Goal: Check status: Check status

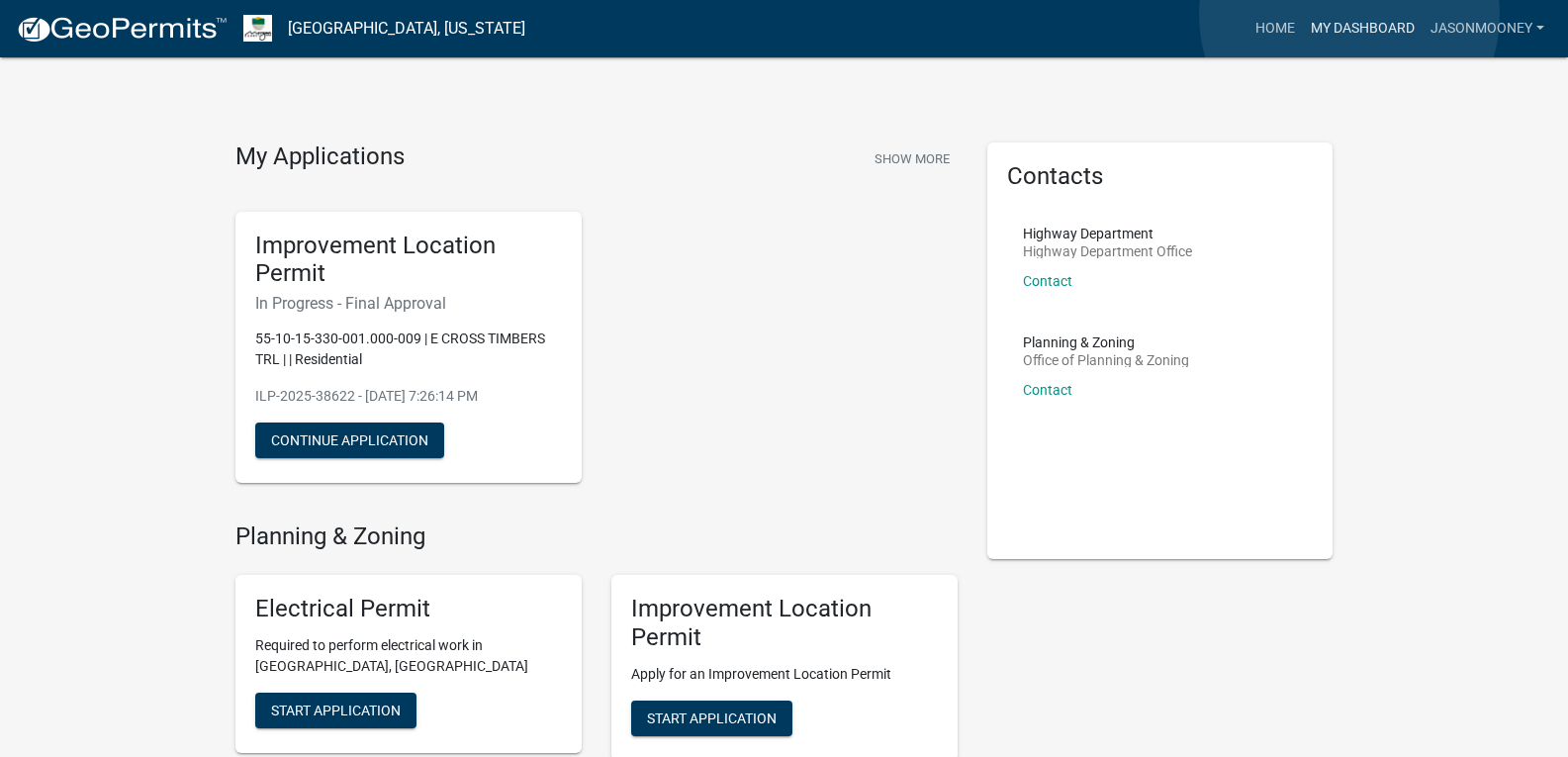
click at [1350, 15] on link "My Dashboard" at bounding box center [1363, 29] width 120 height 38
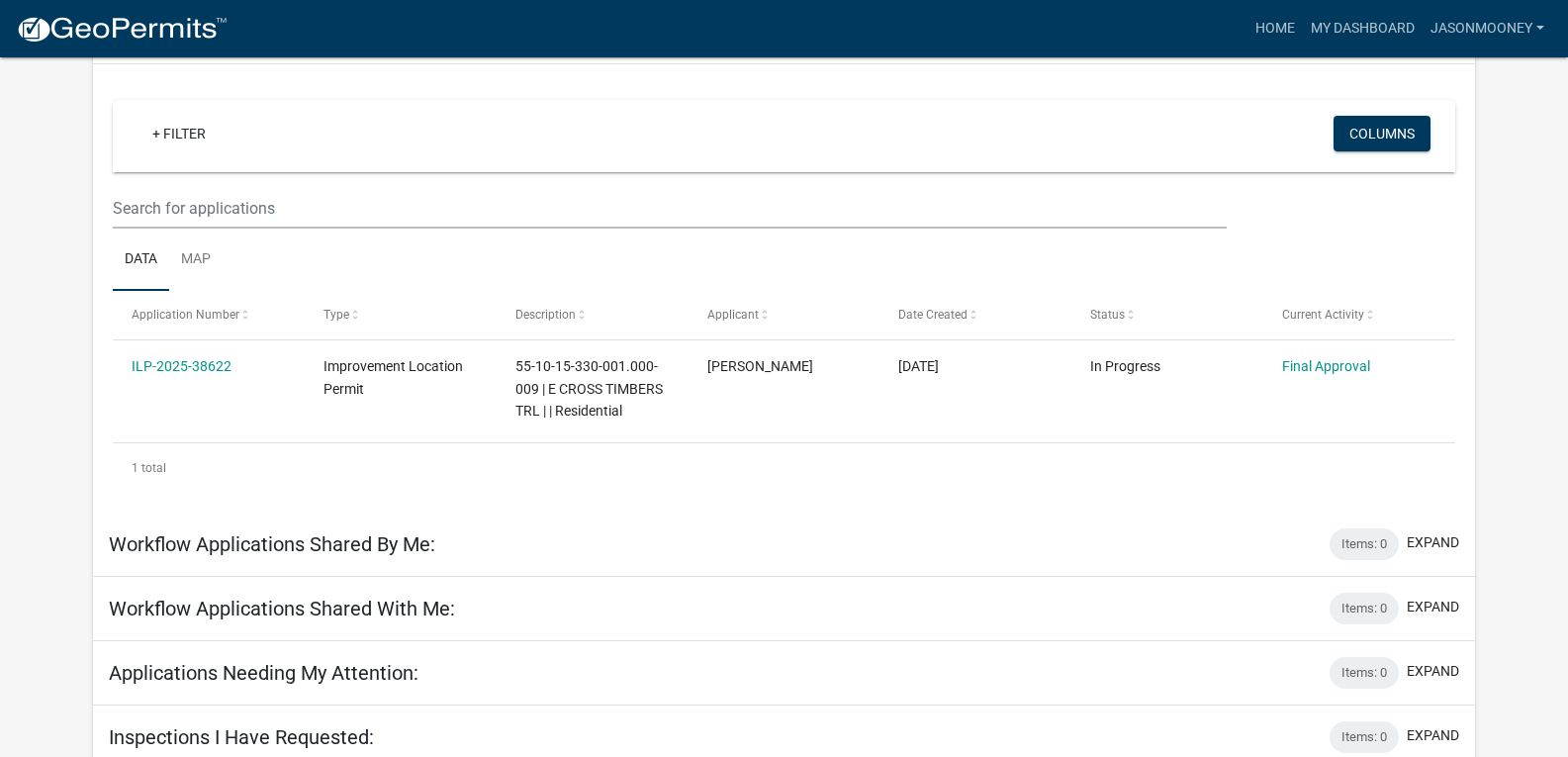
scroll to position [164, 0]
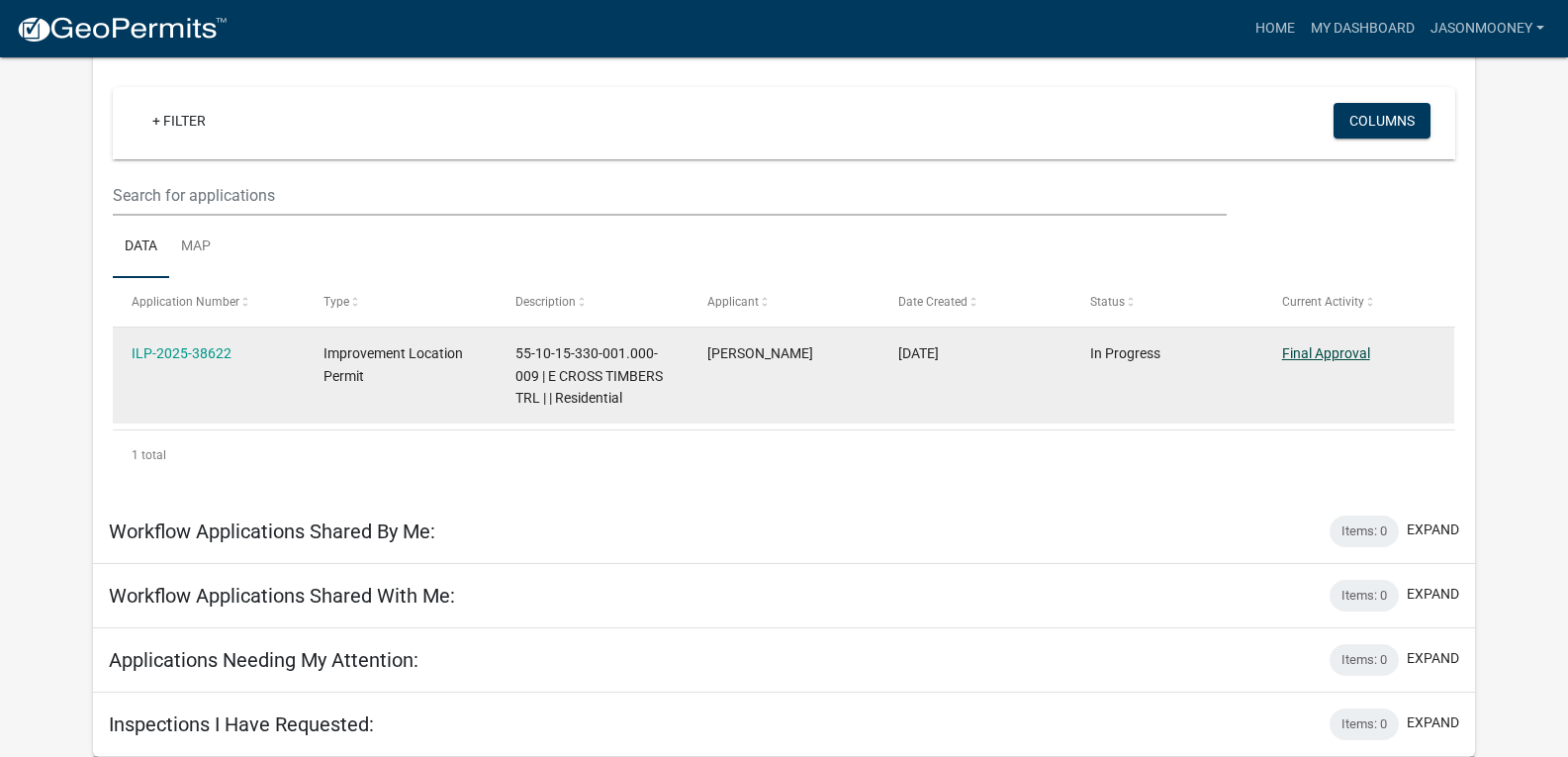
click at [1325, 354] on link "Final Approval" at bounding box center [1326, 353] width 88 height 16
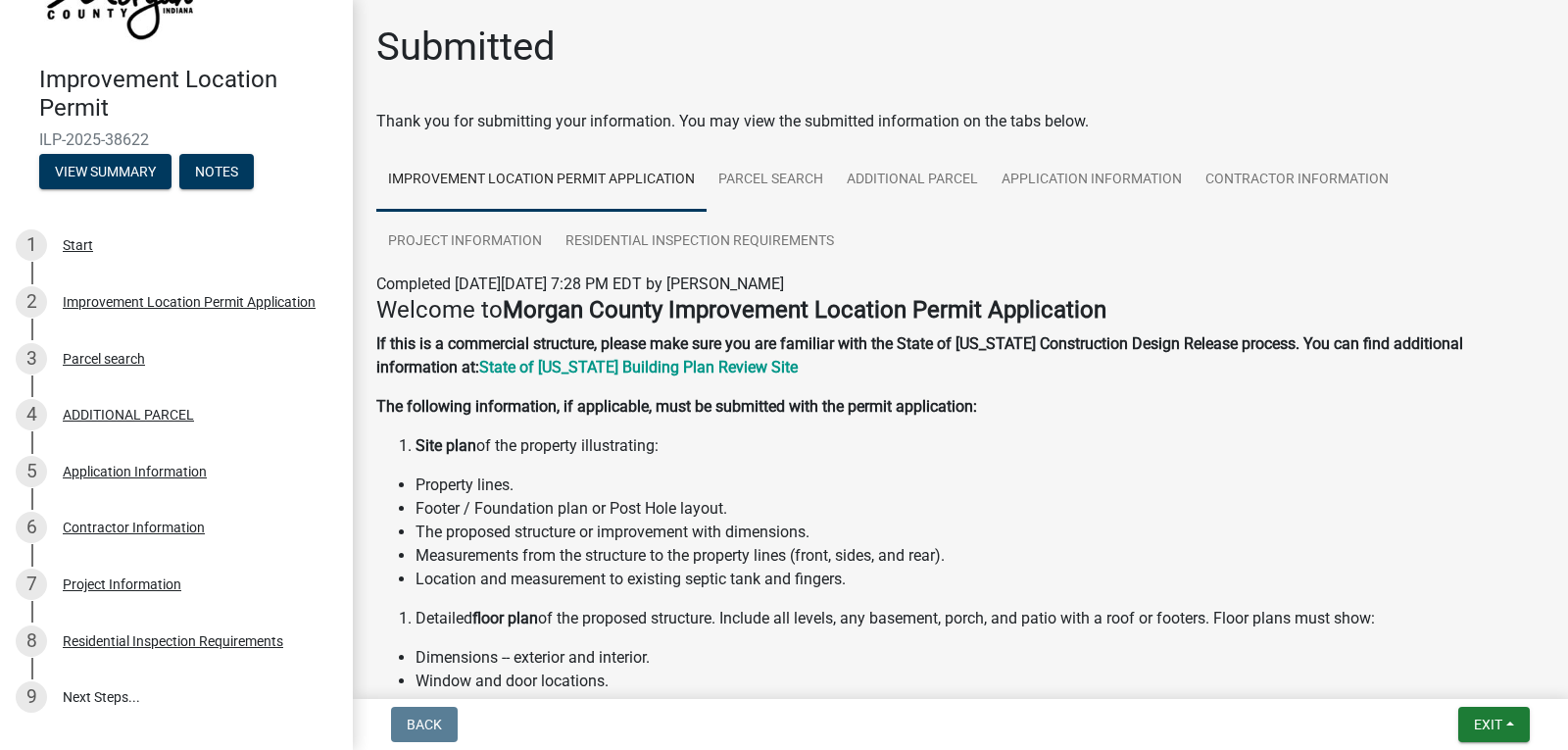
scroll to position [236, 0]
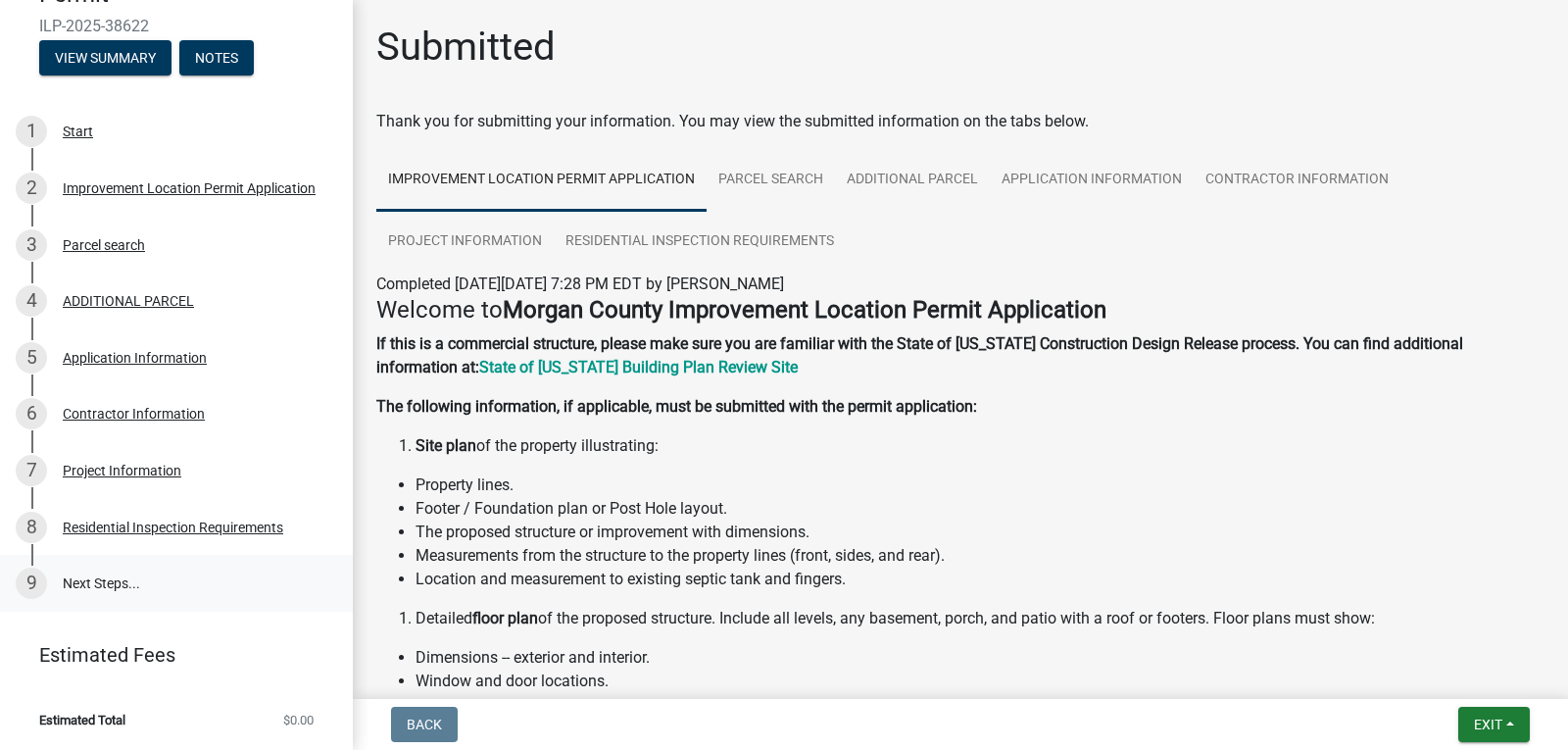
click at [108, 586] on link "9 Next Steps..." at bounding box center [176, 584] width 353 height 57
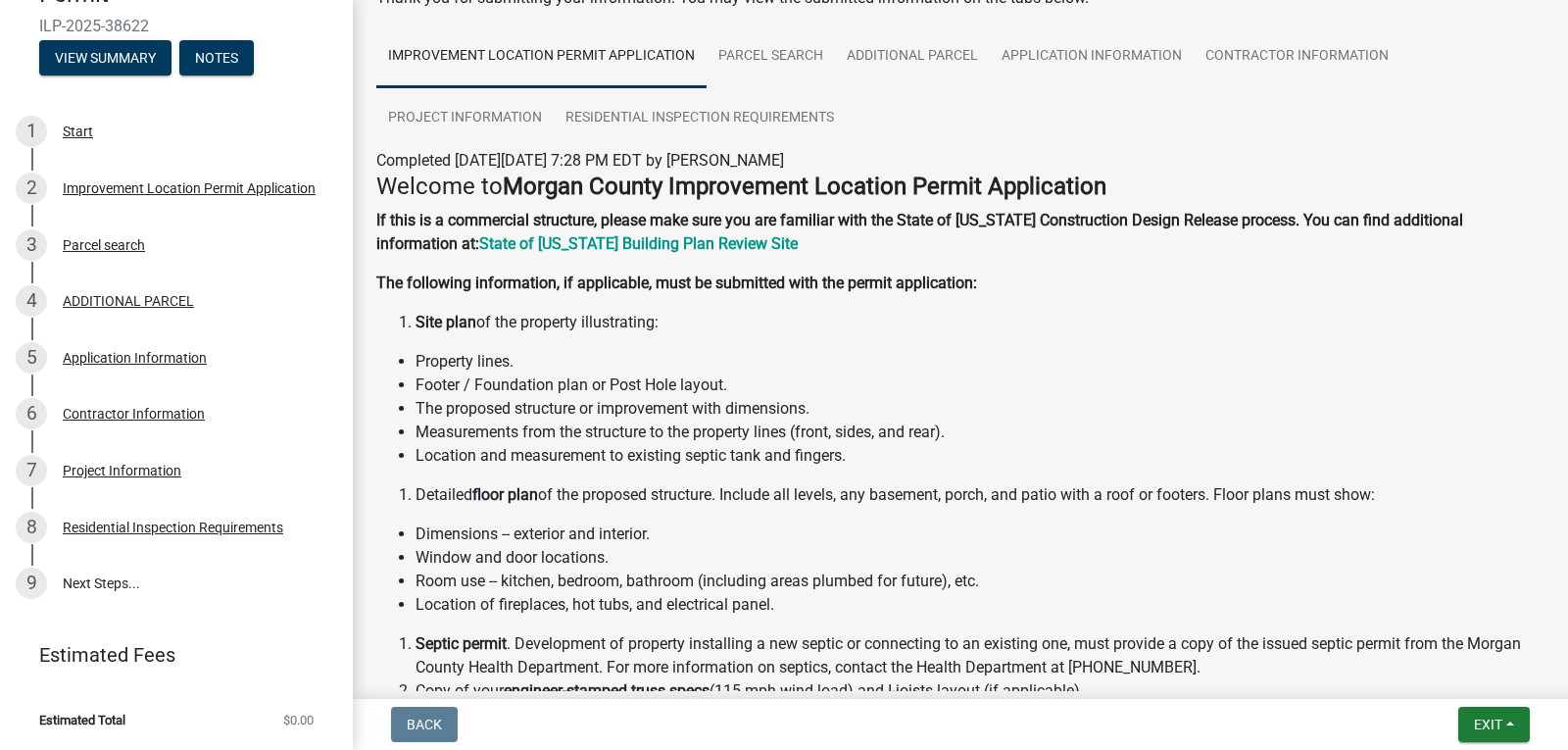
scroll to position [0, 0]
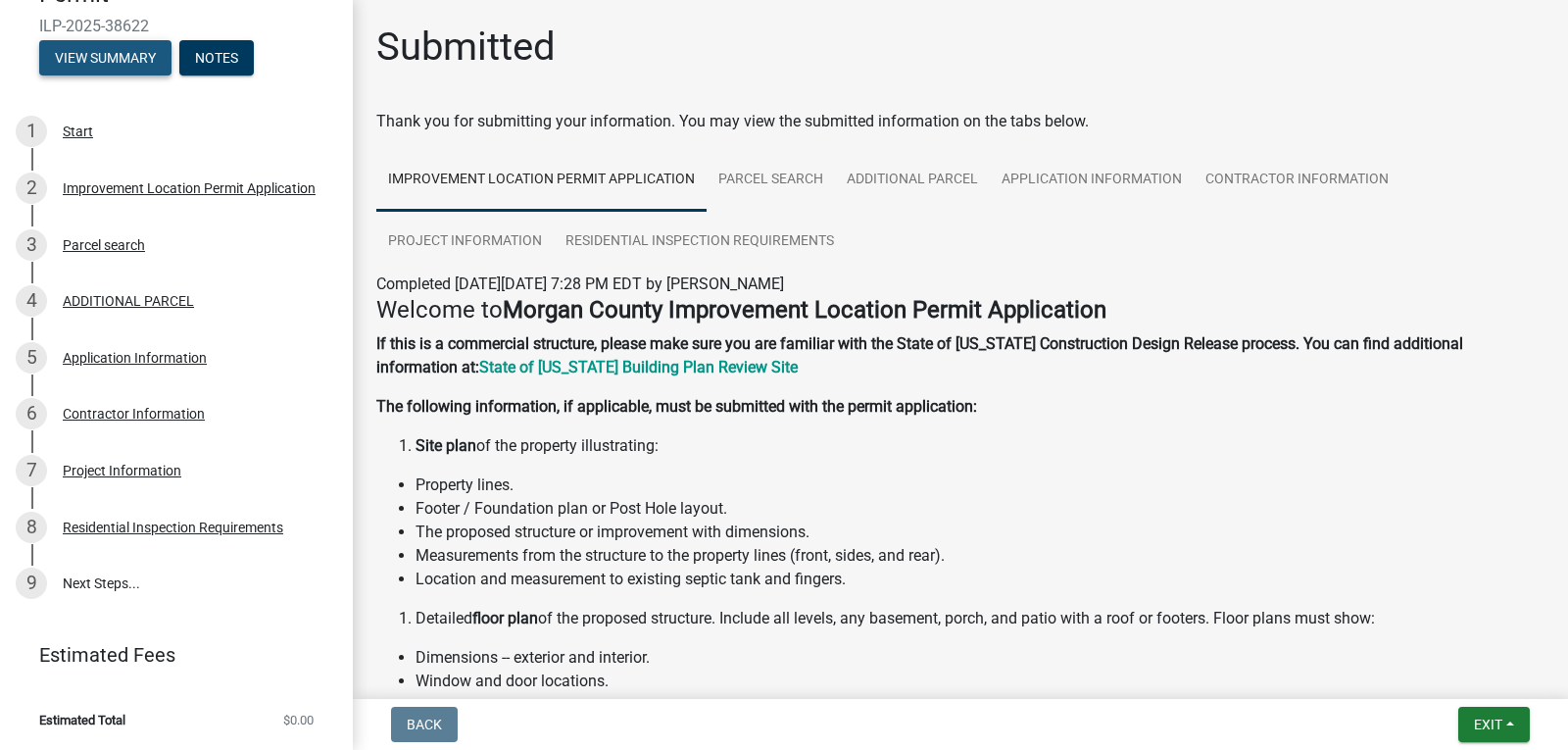
click at [117, 60] on button "View Summary" at bounding box center [105, 58] width 133 height 35
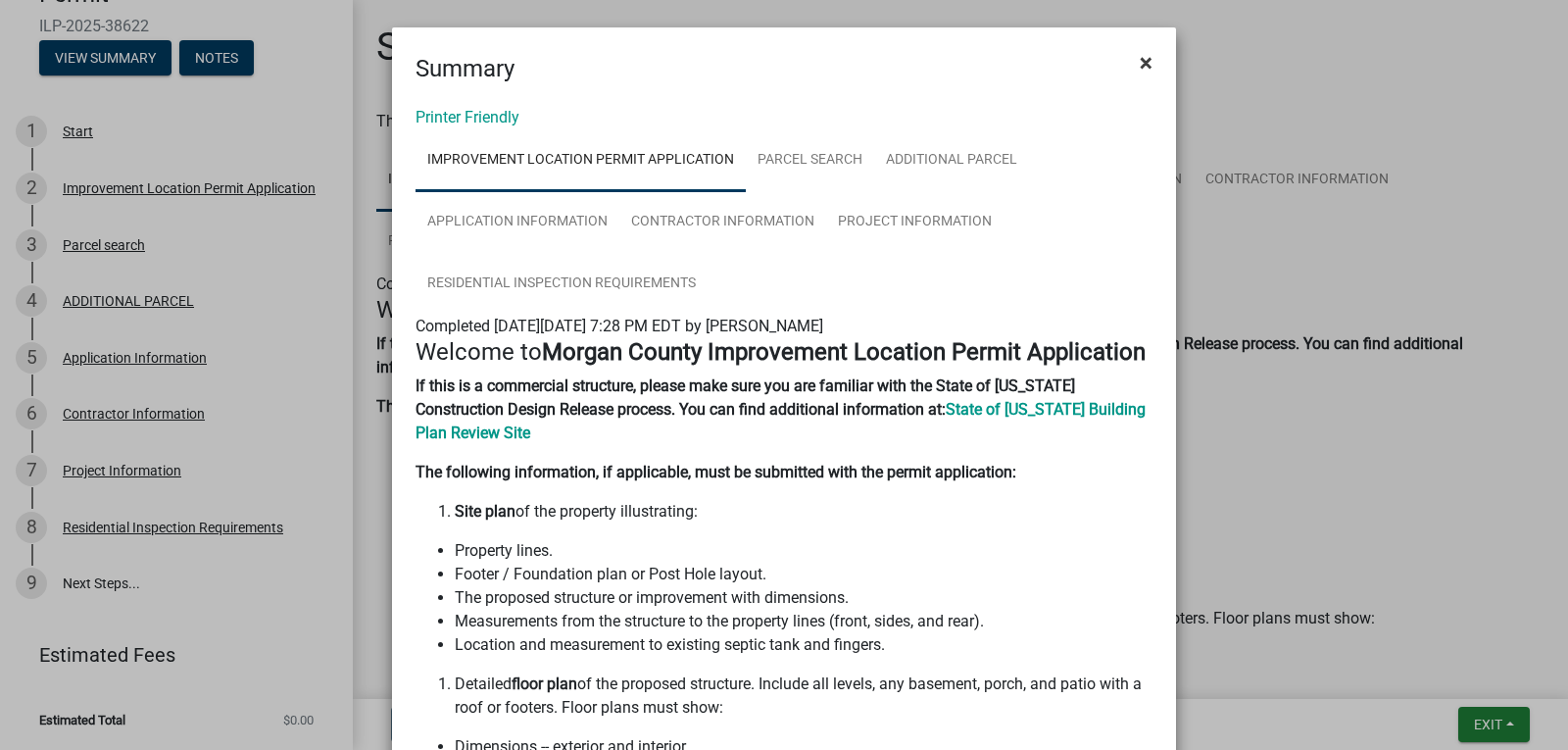
click at [1140, 64] on span "×" at bounding box center [1146, 63] width 13 height 28
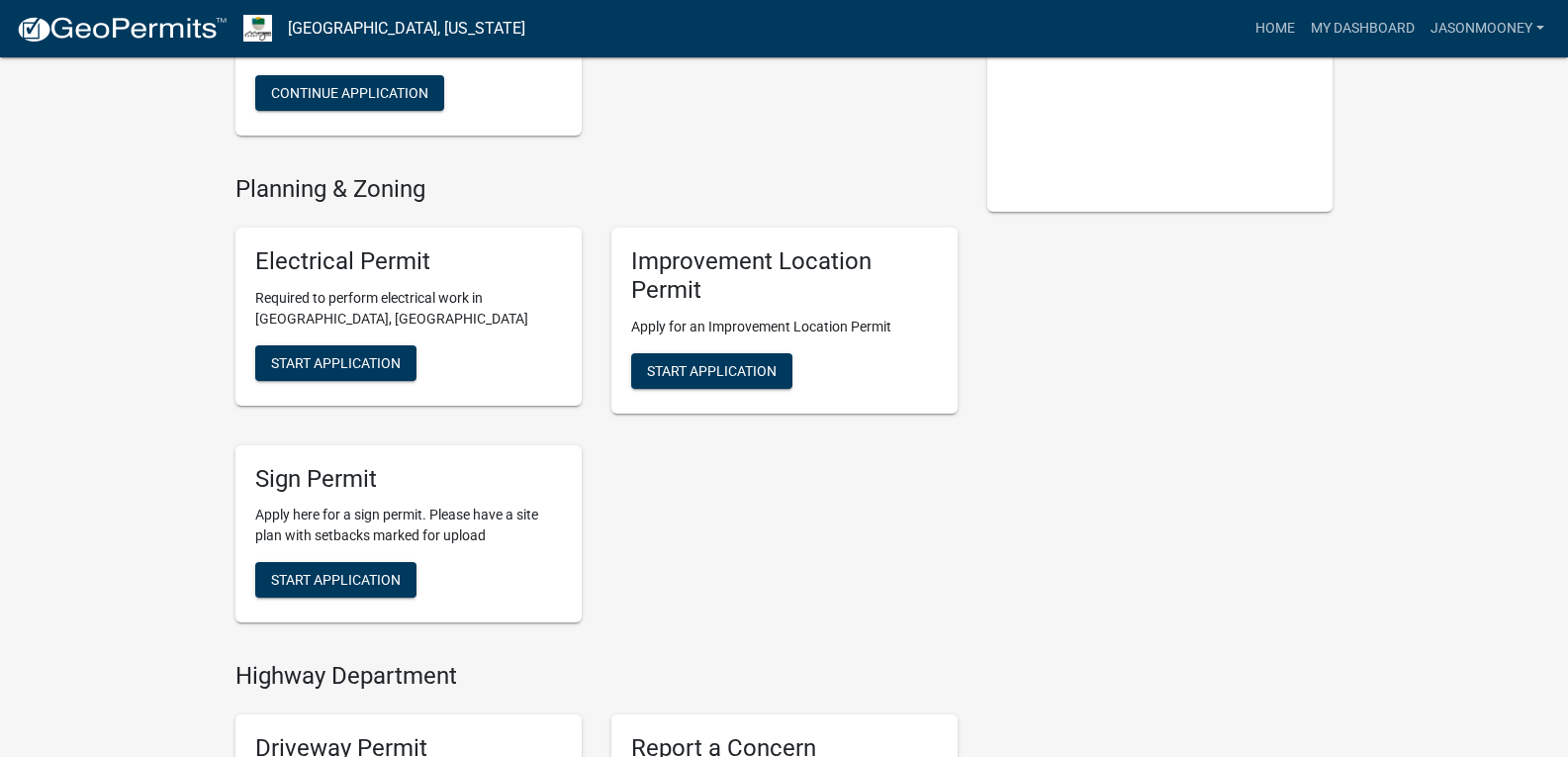
scroll to position [443, 0]
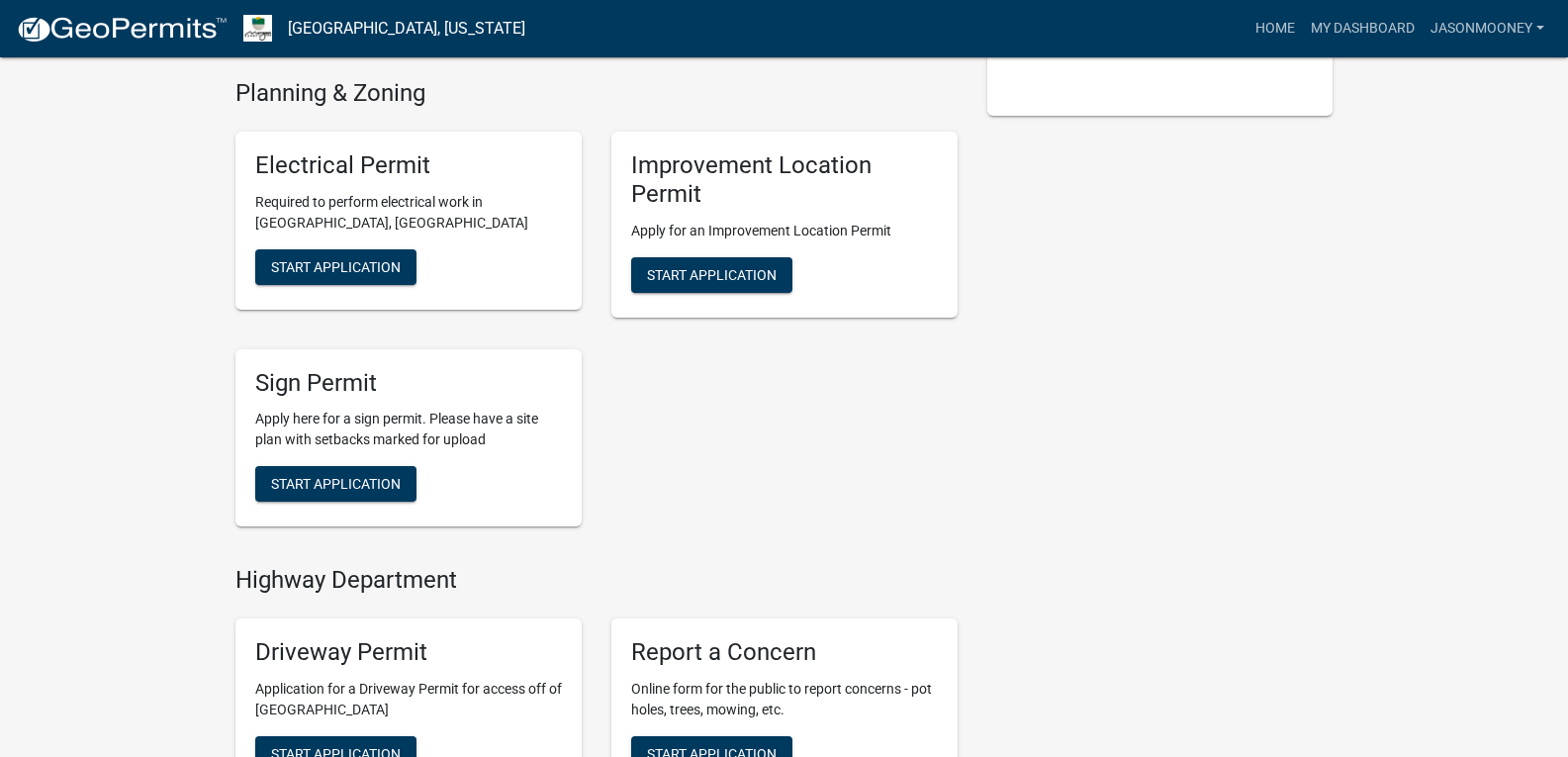
drag, startPoint x: 1553, startPoint y: 385, endPoint x: 1525, endPoint y: 599, distance: 215.8
click at [1525, 599] on div "My Applications Show More Improvement Location Permit In Progress - Final Appro…" at bounding box center [784, 417] width 1568 height 1720
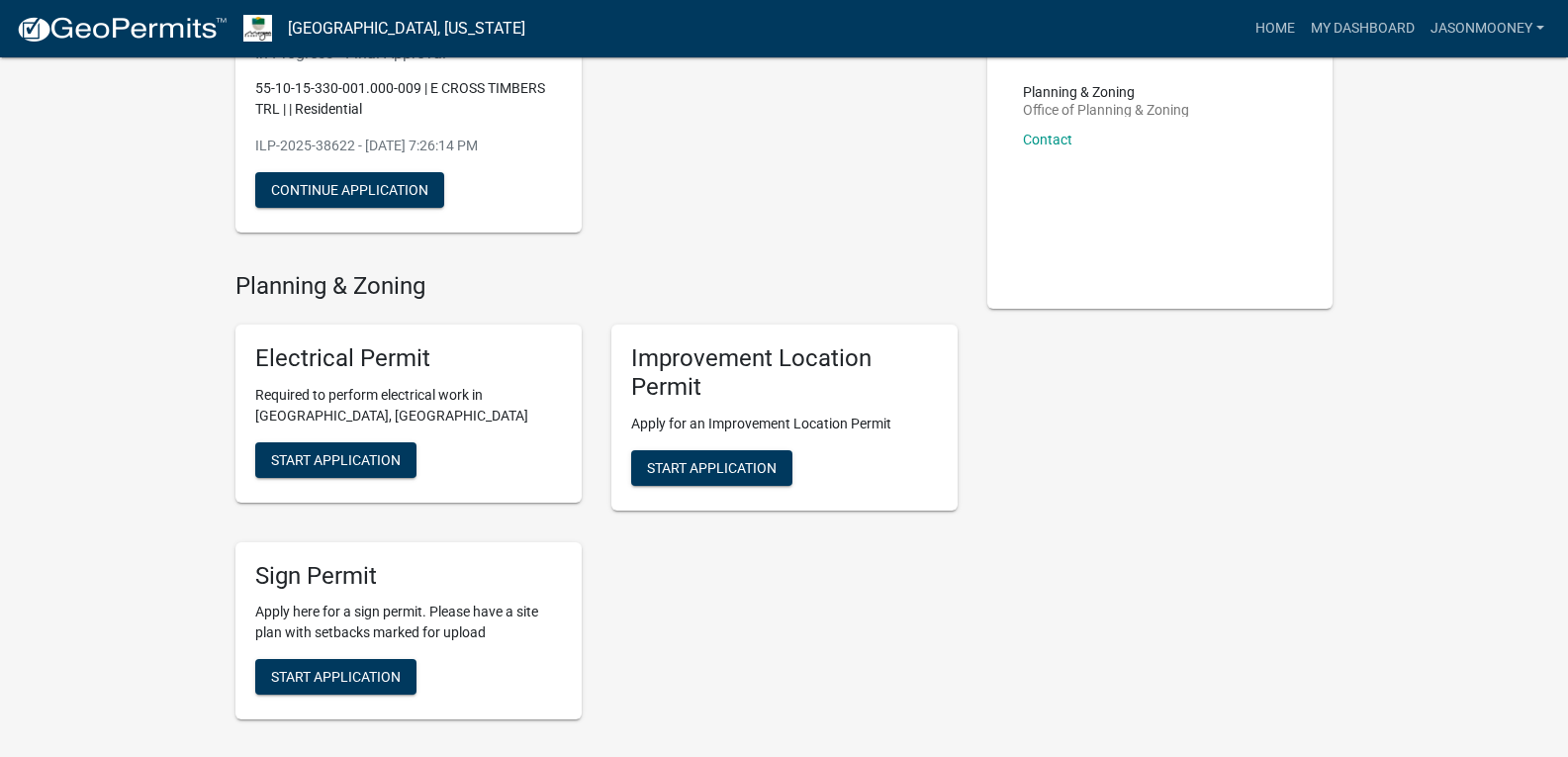
scroll to position [0, 0]
